Goal: Use online tool/utility: Utilize a website feature to perform a specific function

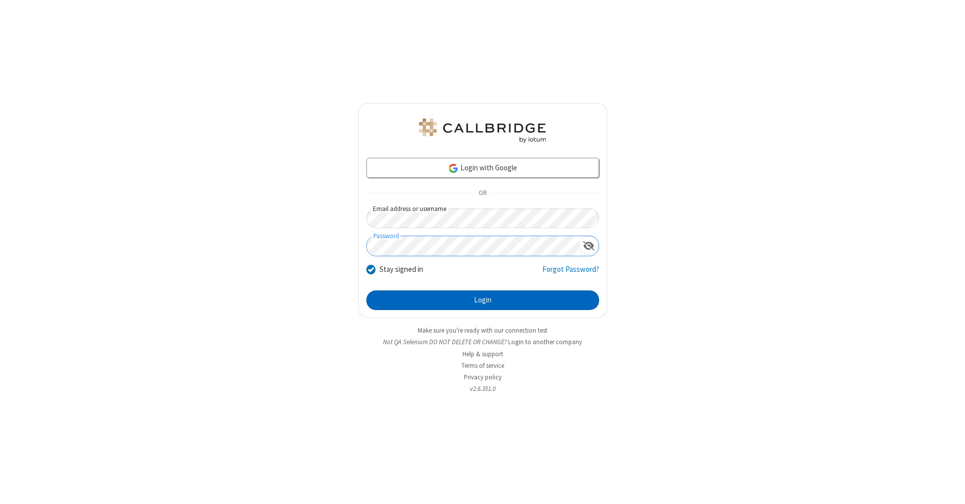
click at [483, 301] on button "Login" at bounding box center [482, 301] width 233 height 20
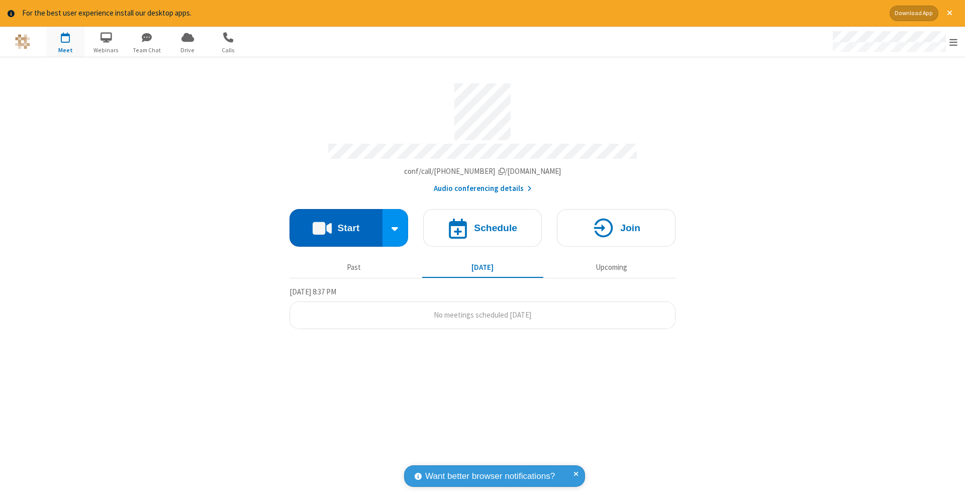
click at [336, 223] on button "Start" at bounding box center [336, 228] width 93 height 38
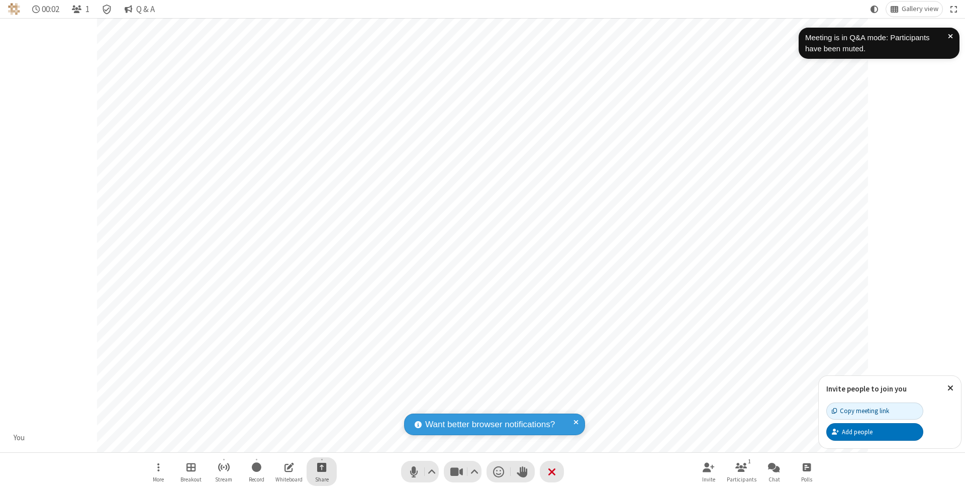
click at [321, 467] on span "Start sharing" at bounding box center [322, 467] width 10 height 13
click at [321, 407] on span "Share additional camera" at bounding box center [328, 409] width 74 height 9
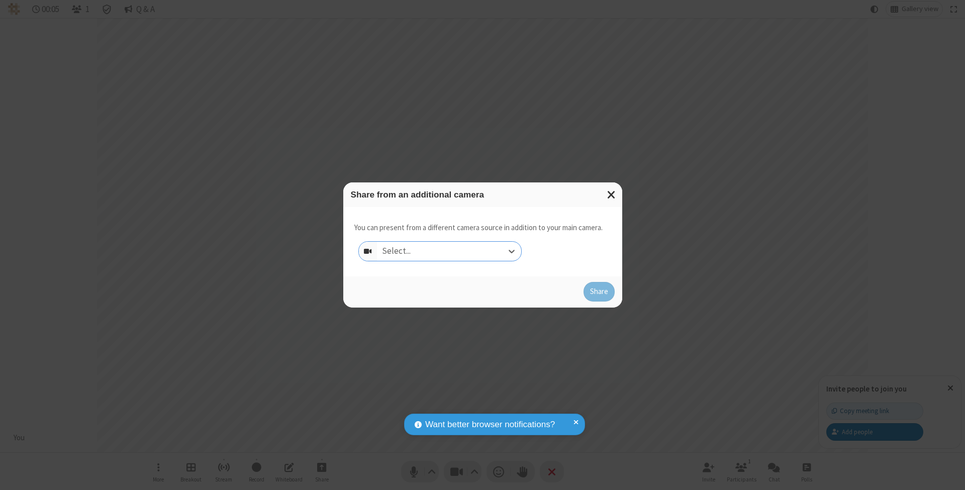
click at [449, 251] on div "Select..." at bounding box center [449, 251] width 144 height 19
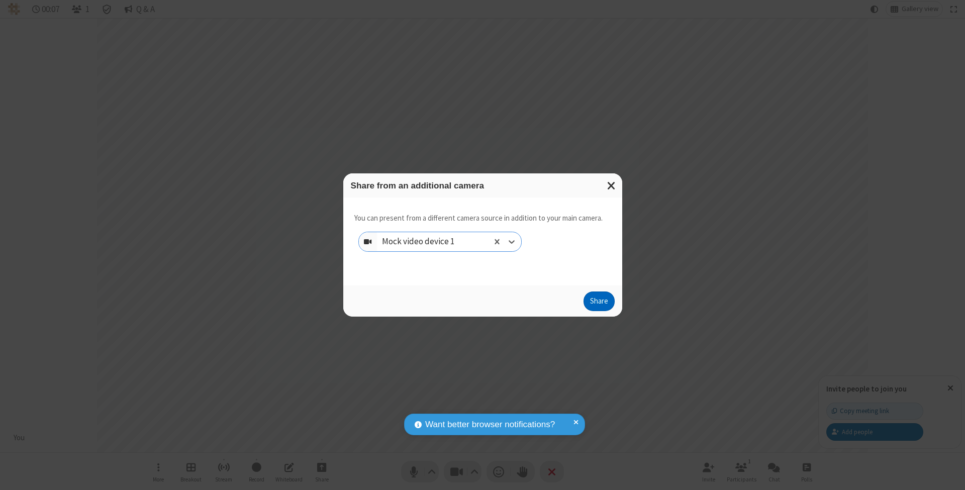
click at [599, 311] on button "Share" at bounding box center [599, 302] width 31 height 20
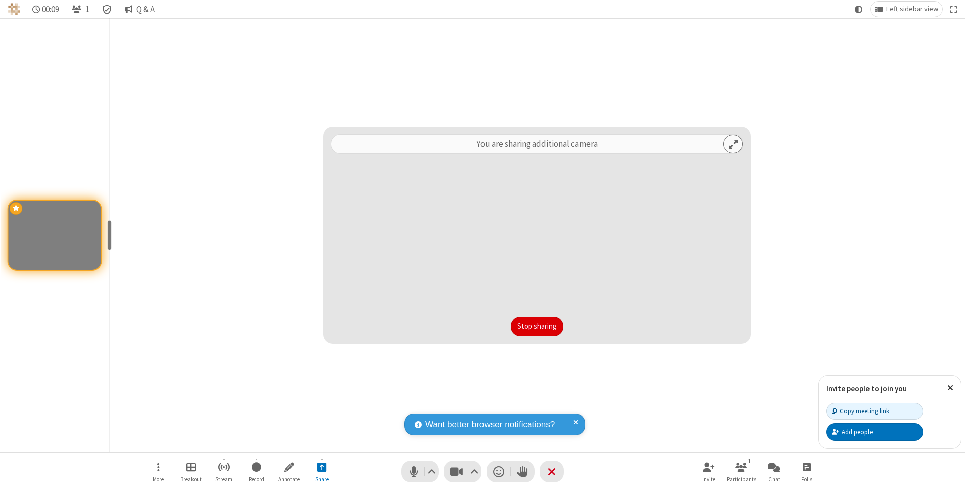
click at [511, 326] on button "Stop sharing" at bounding box center [537, 327] width 53 height 20
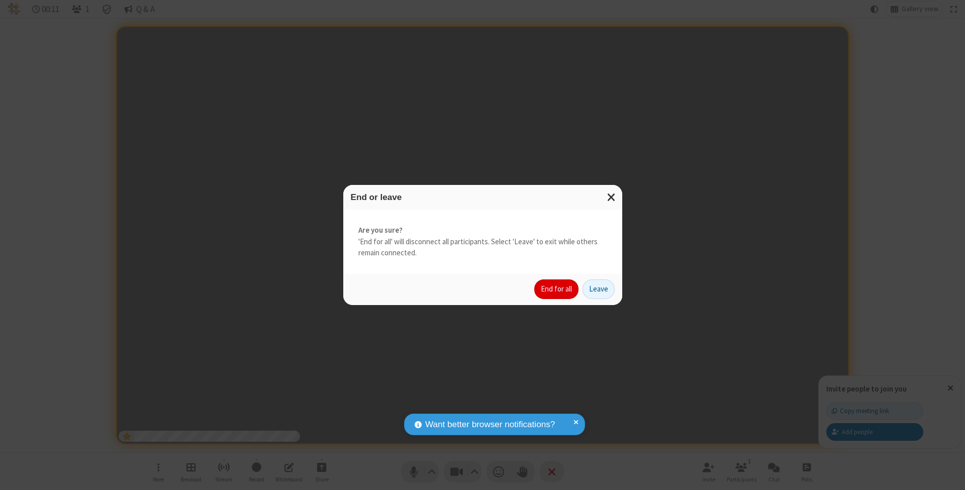
click at [557, 289] on button "End for all" at bounding box center [556, 289] width 44 height 20
